Goal: Task Accomplishment & Management: Use online tool/utility

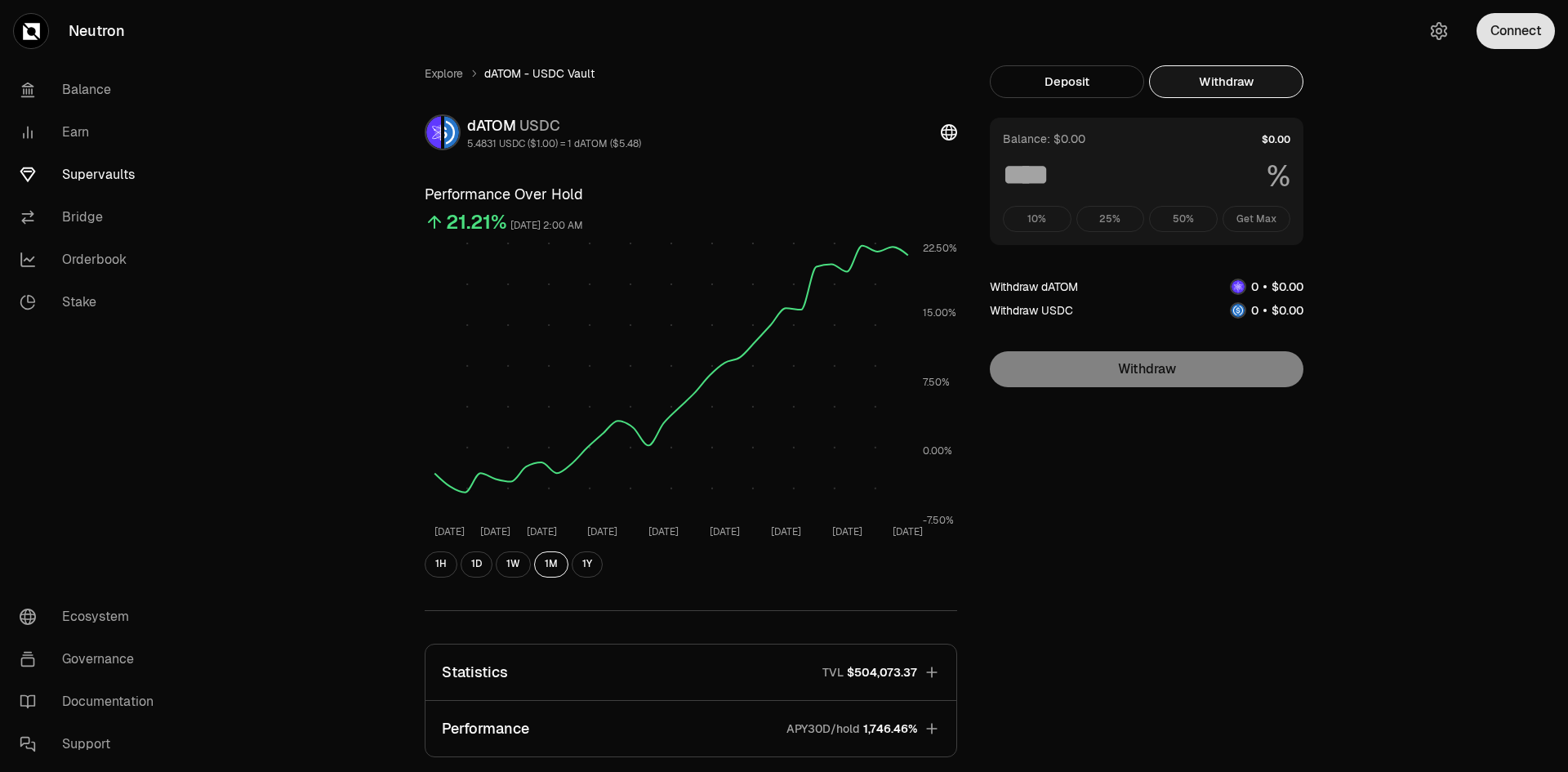
click at [1513, 41] on button "Connect" at bounding box center [1515, 31] width 78 height 36
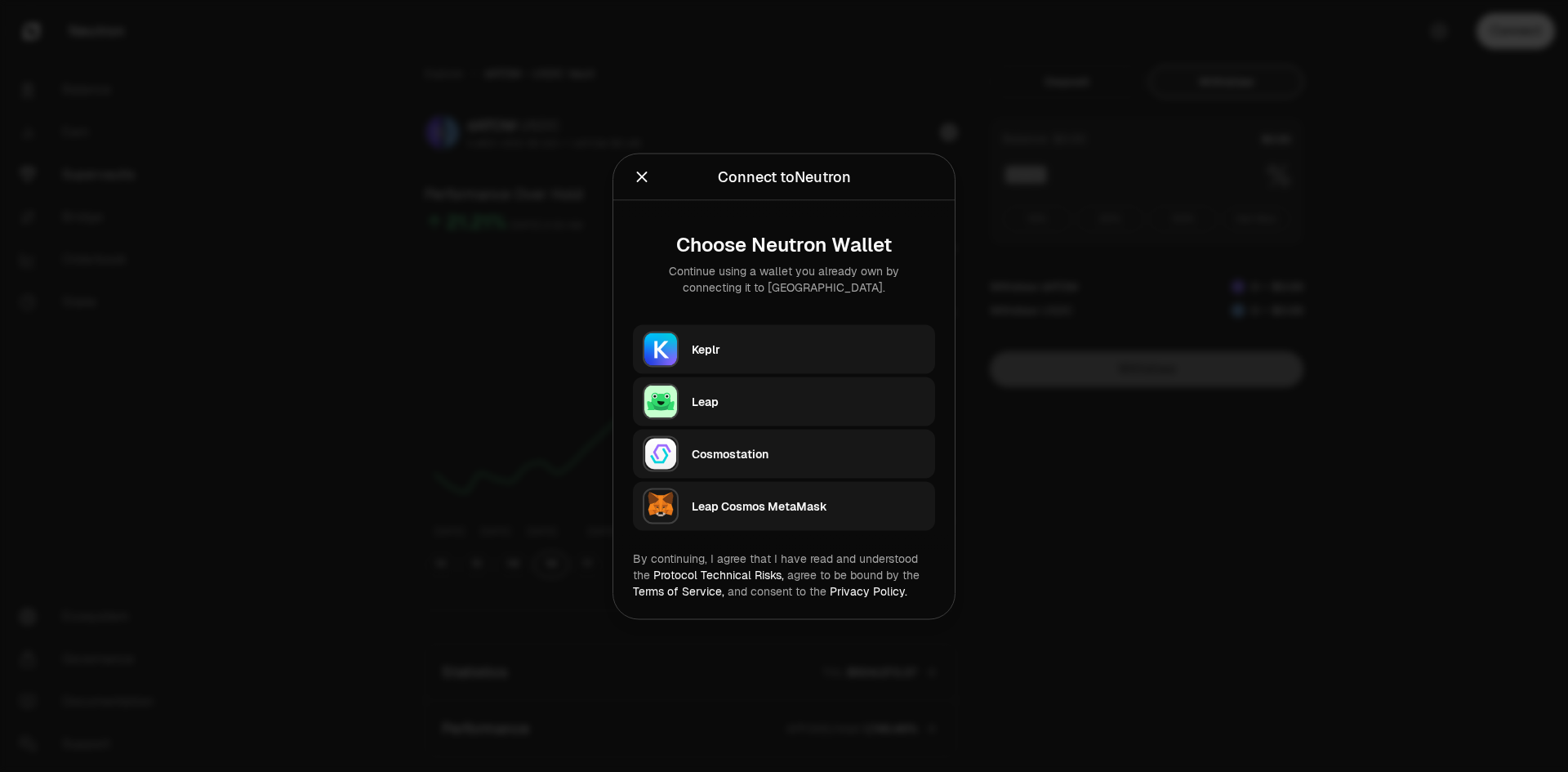
click at [785, 332] on div "Keplr" at bounding box center [813, 349] width 243 height 37
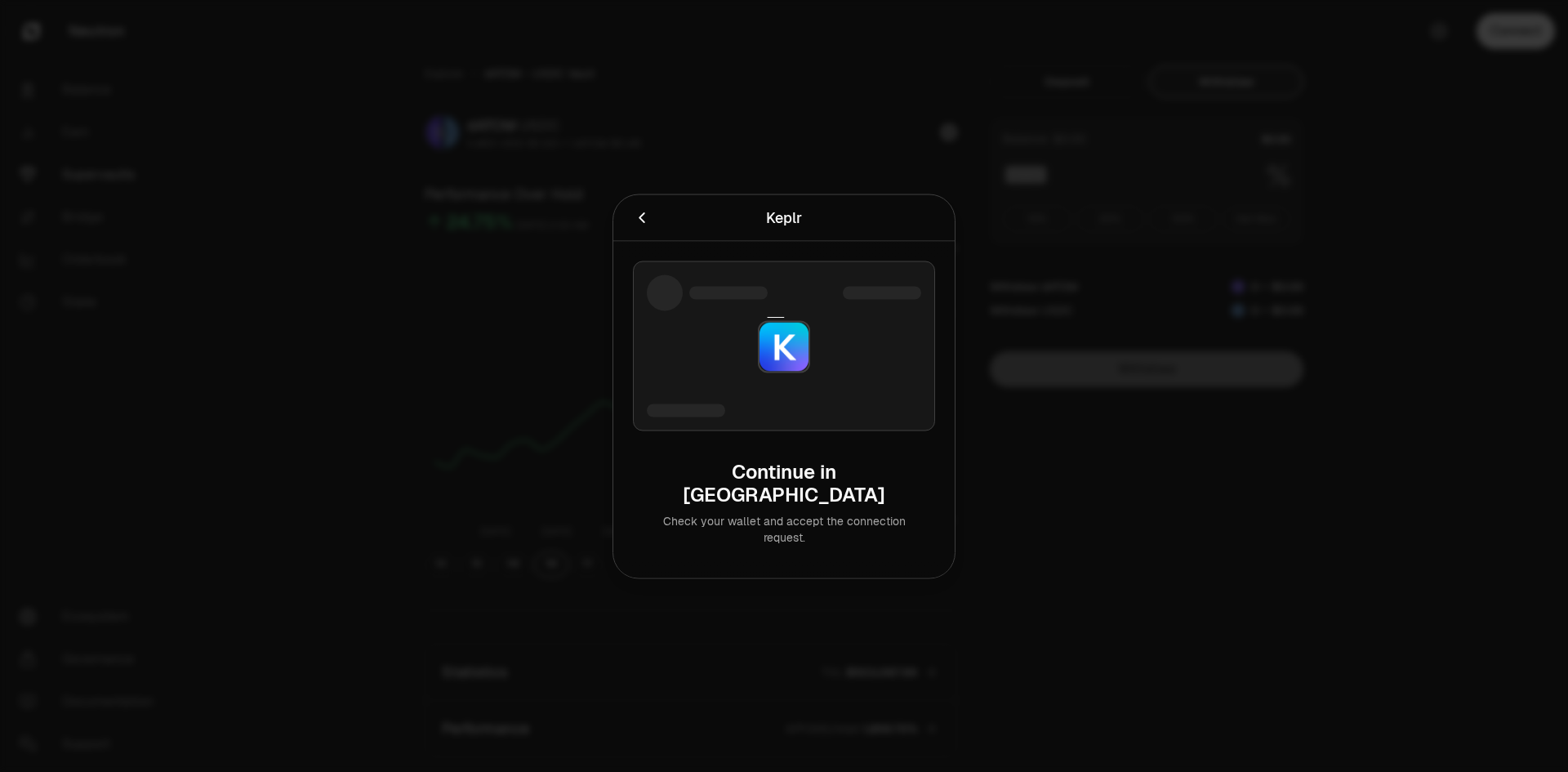
click at [1188, 547] on div at bounding box center [784, 386] width 1568 height 772
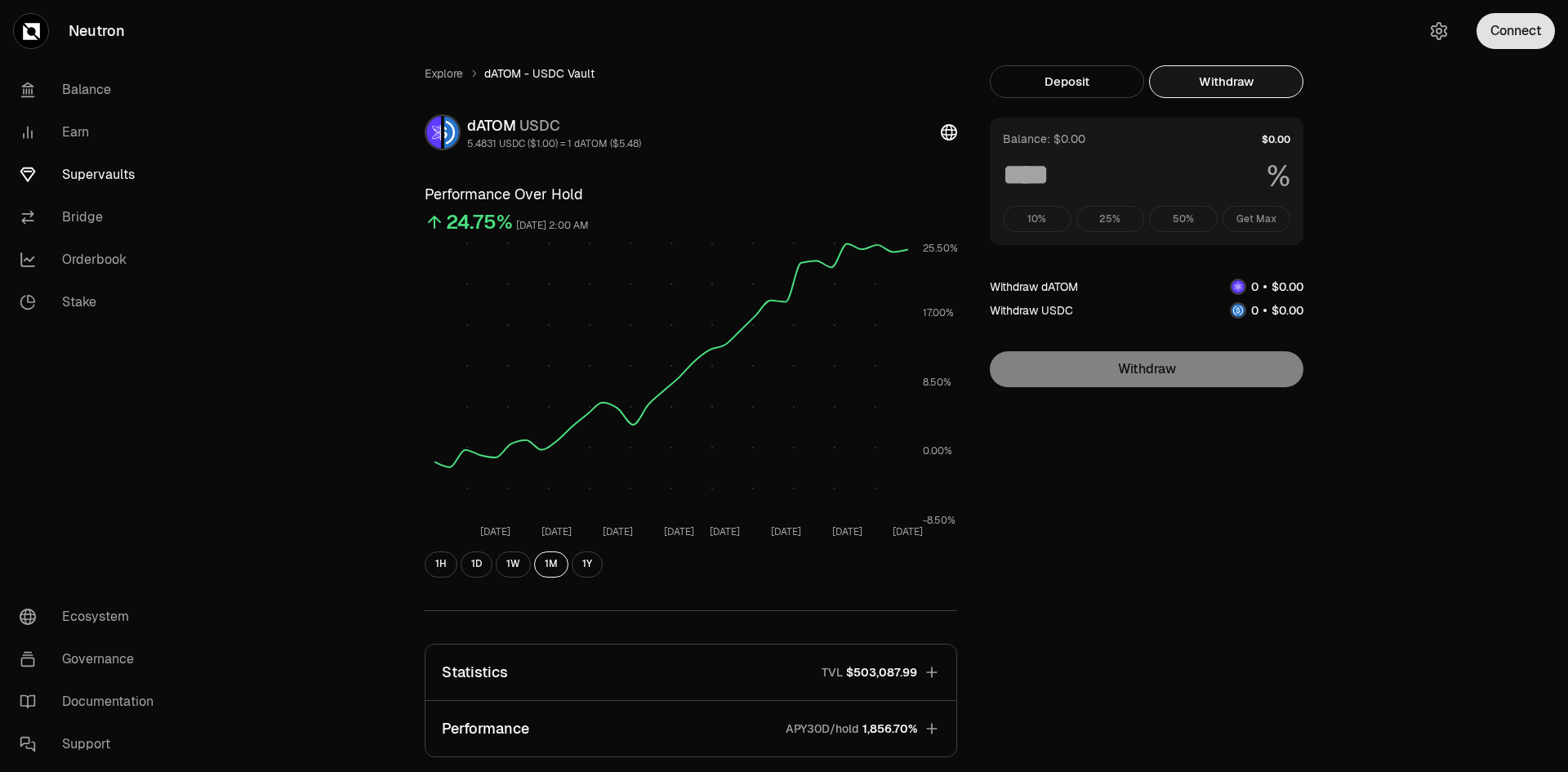
click at [1514, 26] on button "Connect" at bounding box center [1515, 31] width 78 height 36
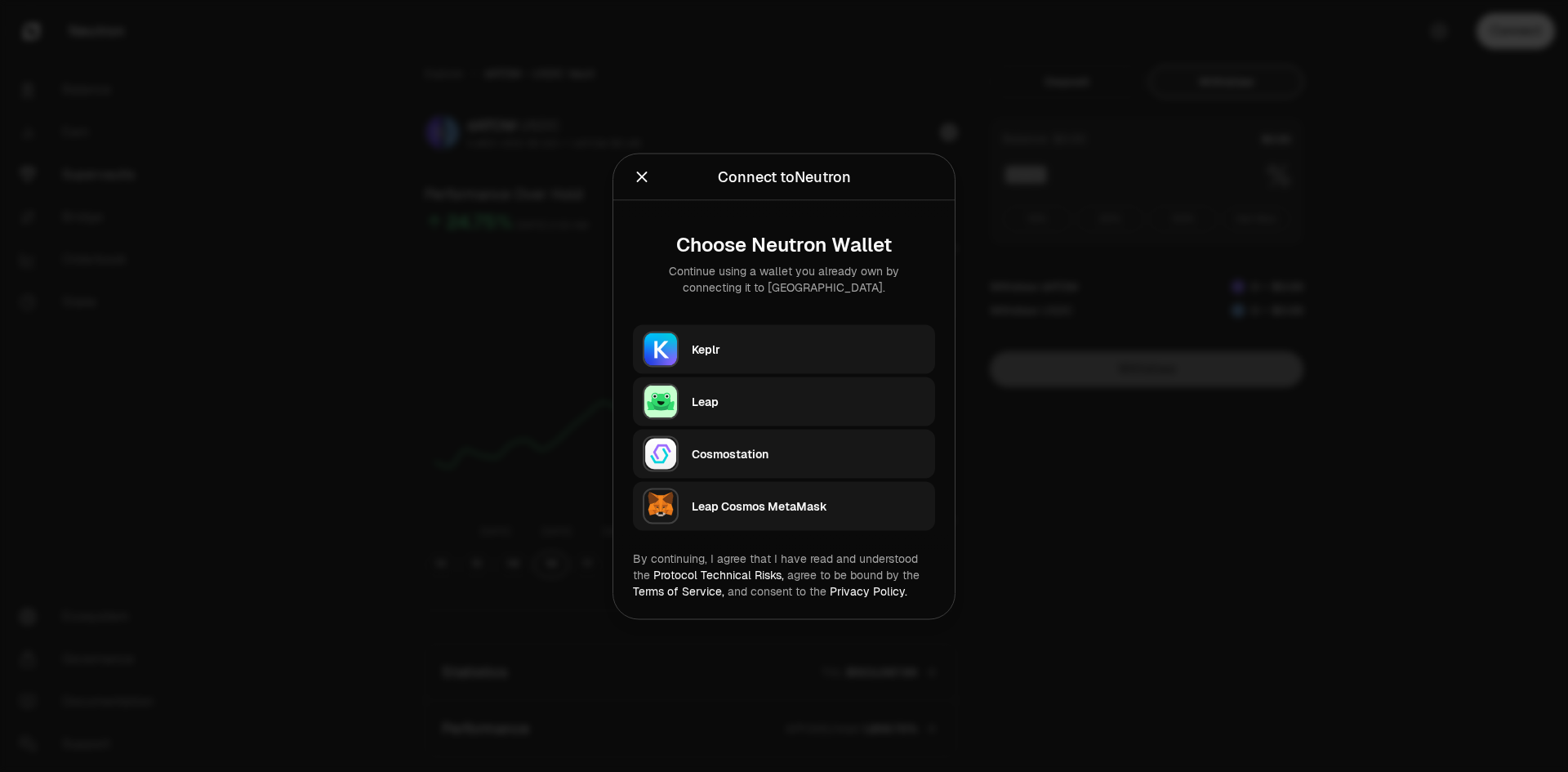
click at [744, 351] on div "Keplr" at bounding box center [809, 349] width 234 height 16
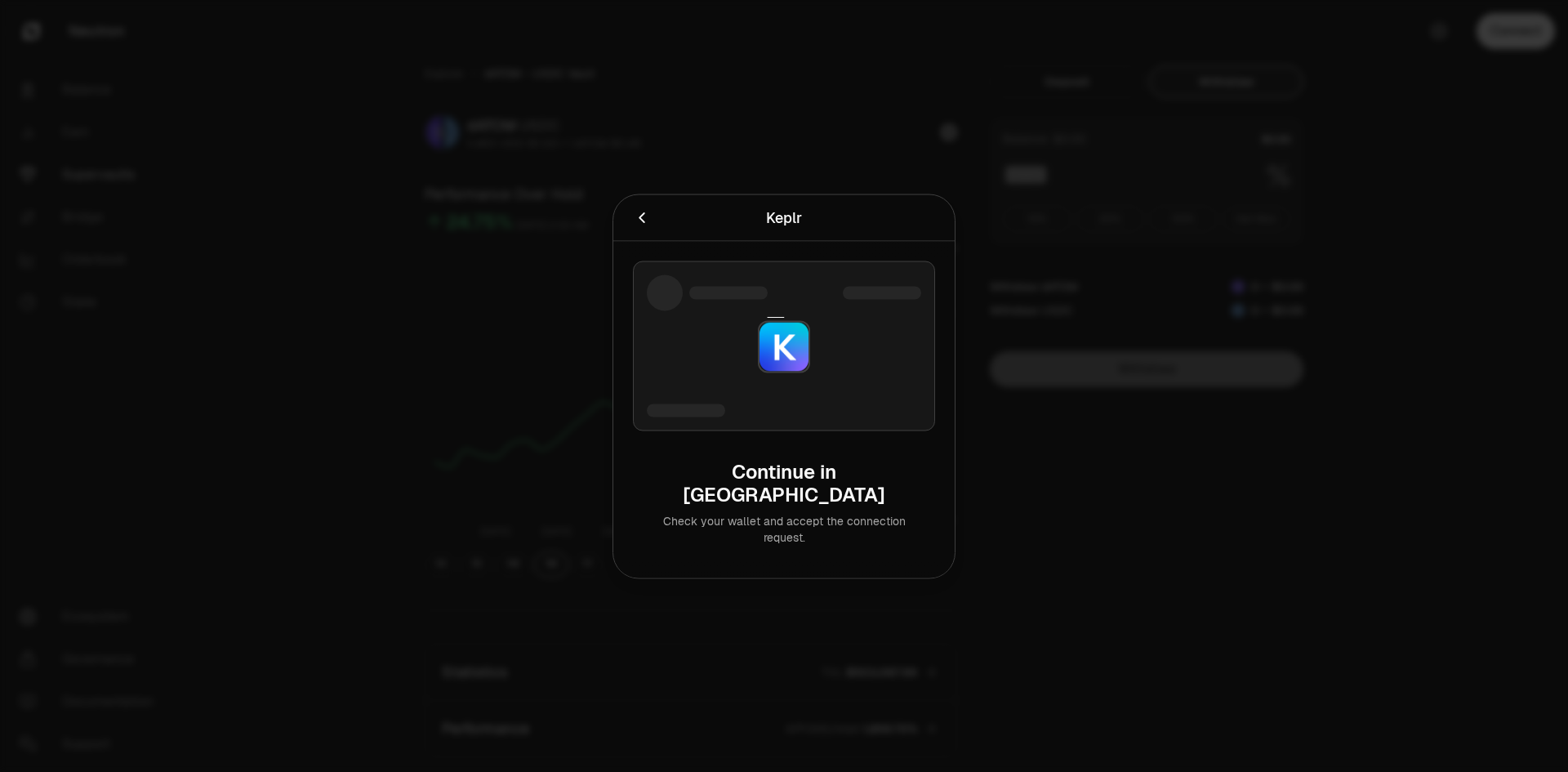
click at [239, 125] on div at bounding box center [784, 386] width 1568 height 772
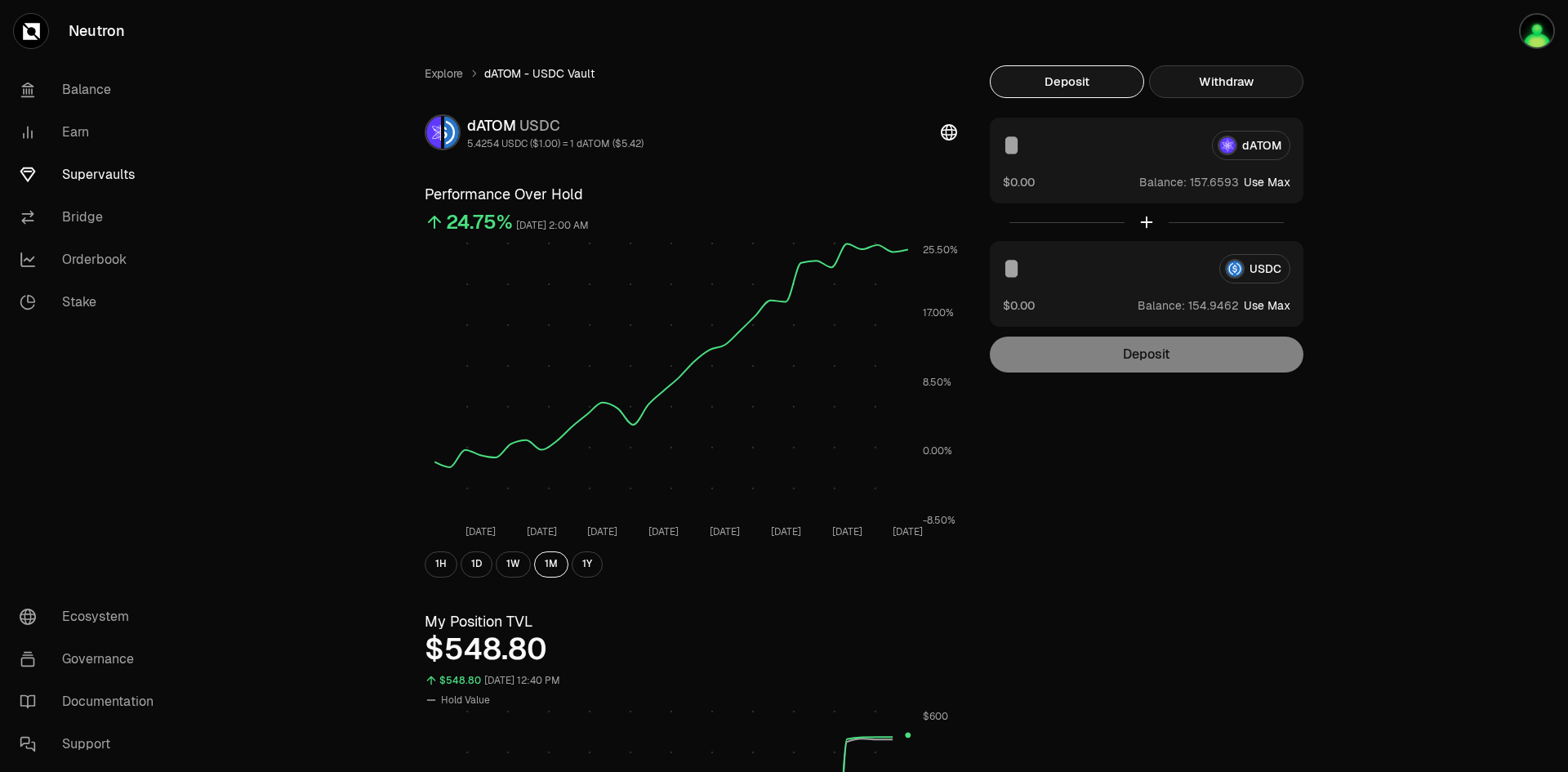
click at [1266, 86] on button "Withdraw" at bounding box center [1226, 81] width 154 height 33
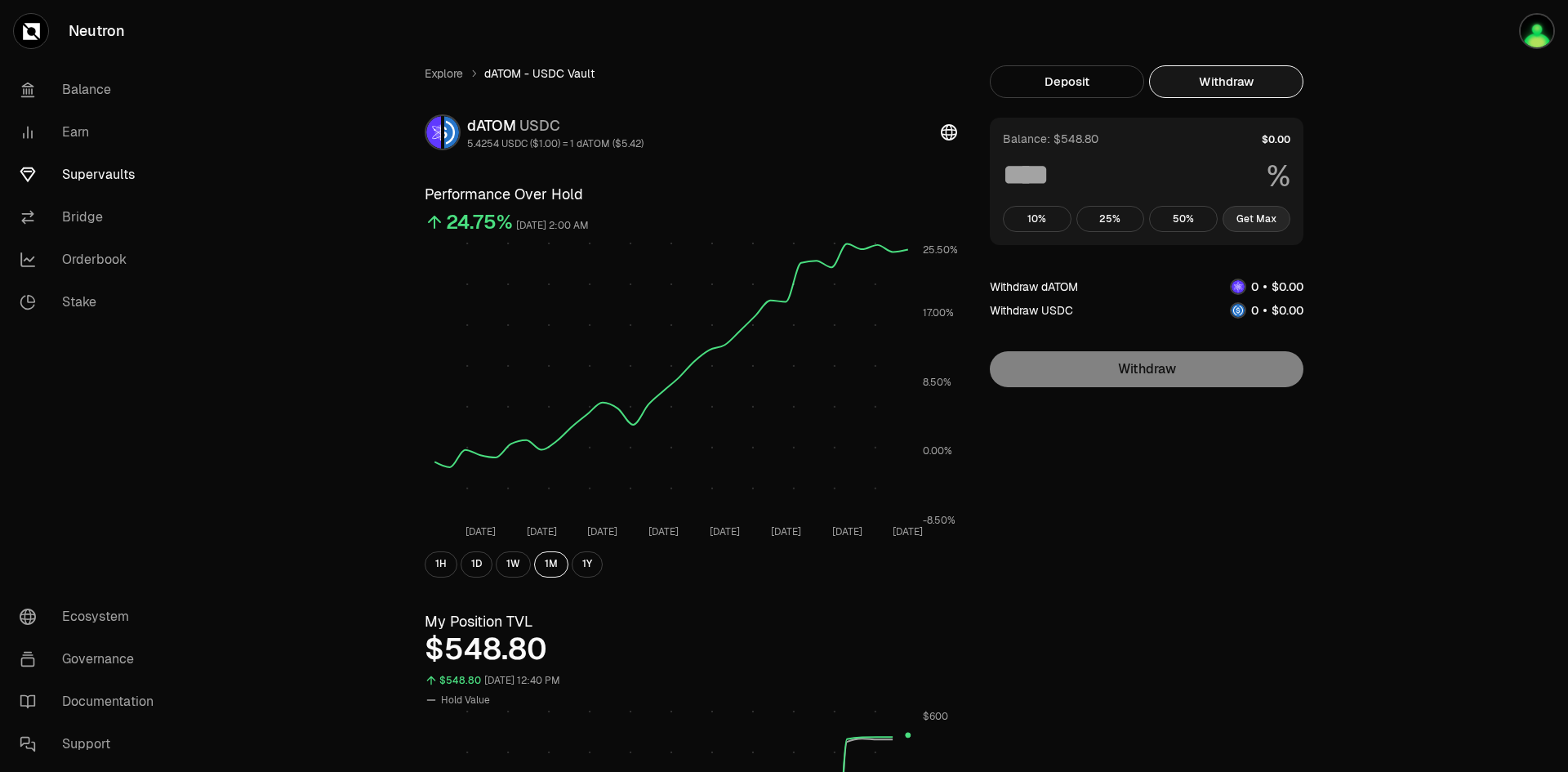
click at [1264, 222] on button "Get Max" at bounding box center [1256, 218] width 69 height 26
type input "***"
